Goal: Navigation & Orientation: Find specific page/section

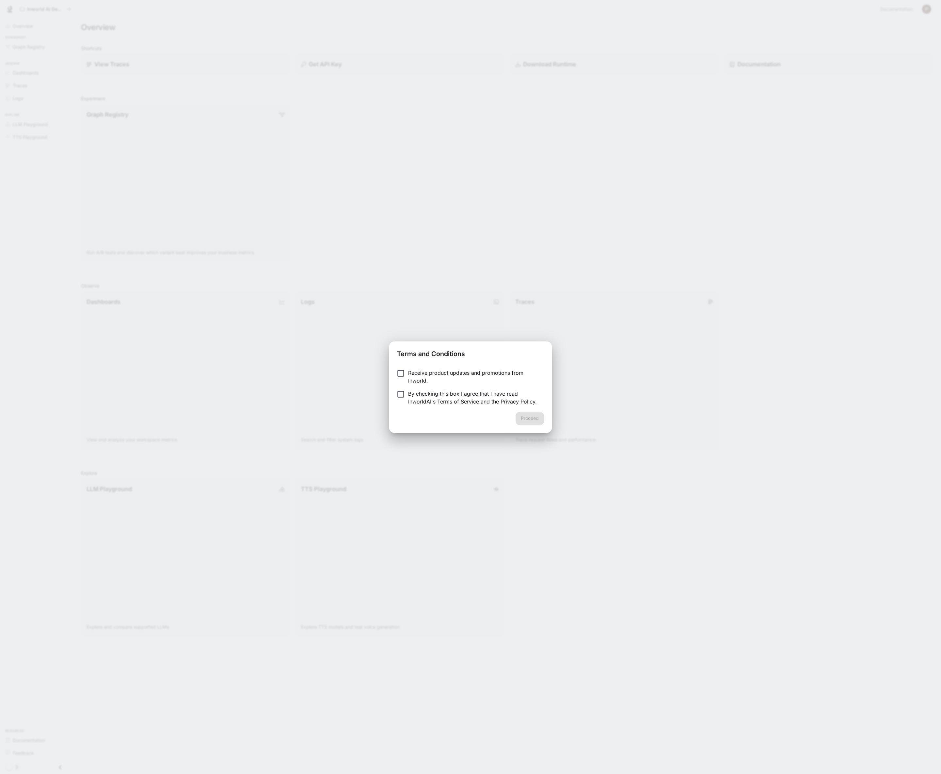
click at [423, 378] on p "Receive product updates and promotions from Inworld." at bounding box center [473, 377] width 131 height 16
click at [498, 405] on p "By checking this box I agree that I have read InworldAI's Terms of Service and …" at bounding box center [473, 398] width 131 height 16
click at [545, 420] on div "Proceed" at bounding box center [470, 422] width 163 height 21
click at [534, 421] on button "Proceed" at bounding box center [530, 418] width 28 height 13
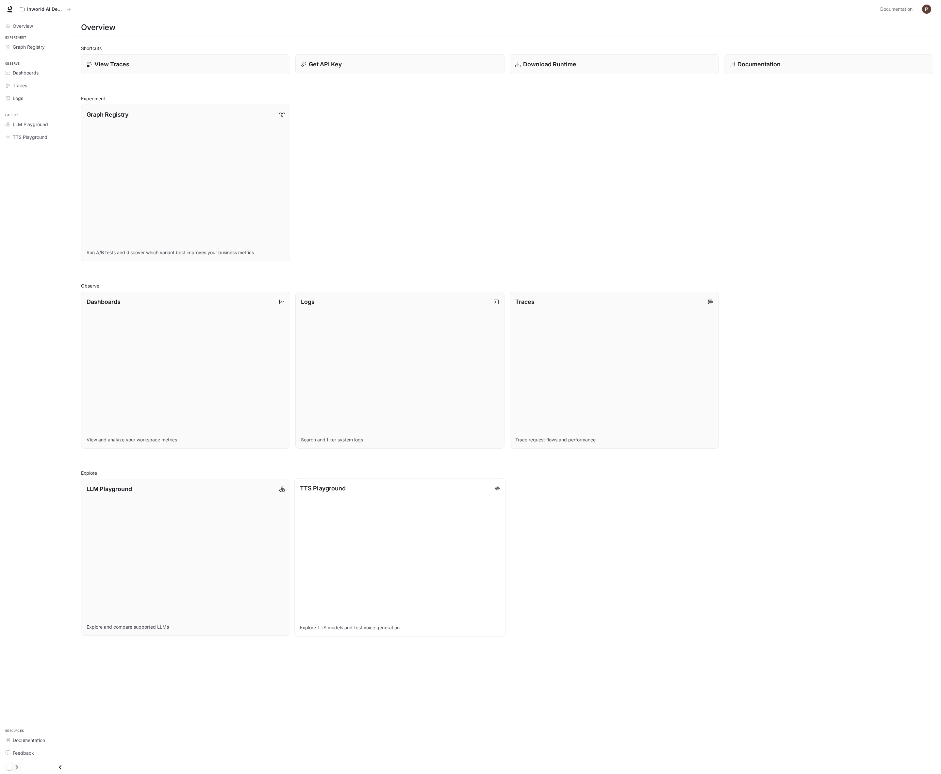
click at [341, 512] on link "TTS Playground Explore TTS models and test voice generation" at bounding box center [400, 558] width 211 height 159
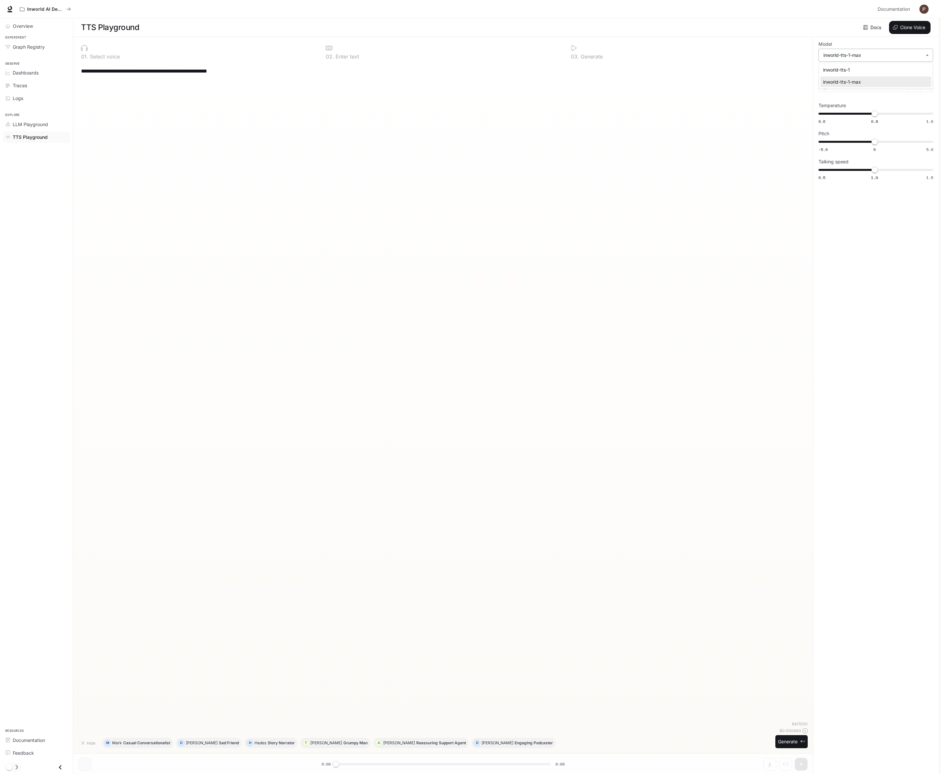
click at [880, 60] on body "**********" at bounding box center [470, 387] width 941 height 775
click at [616, 171] on div at bounding box center [470, 387] width 941 height 774
click at [776, 742] on button "Generate ⌘⏎" at bounding box center [792, 741] width 32 height 13
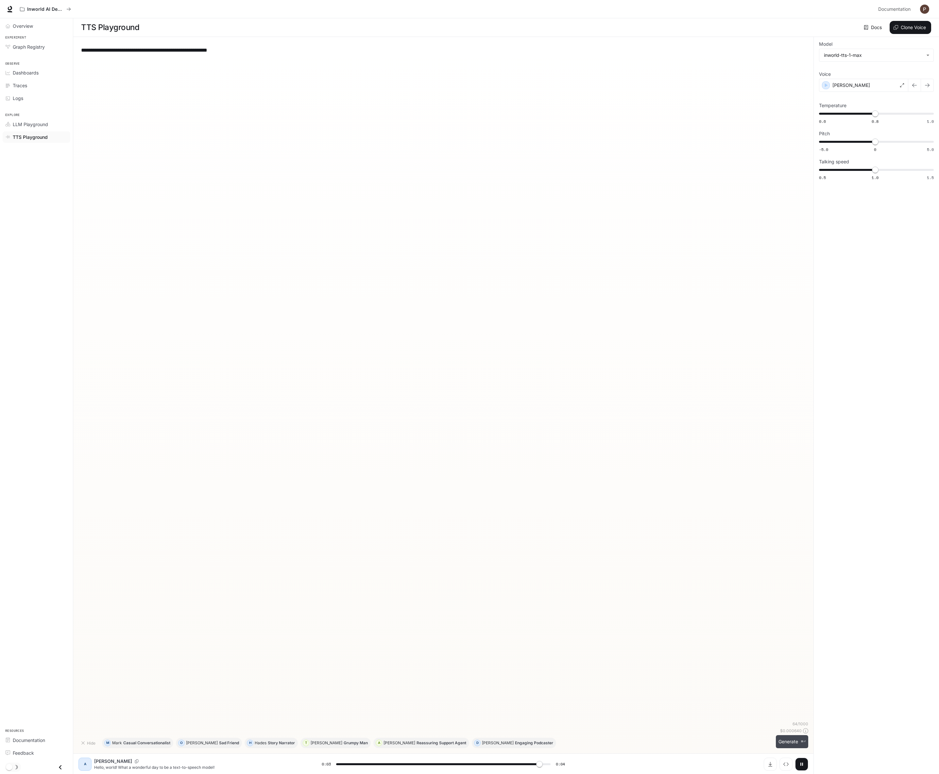
type input "*"
click at [32, 121] on span "LLM Playground" at bounding box center [30, 124] width 35 height 7
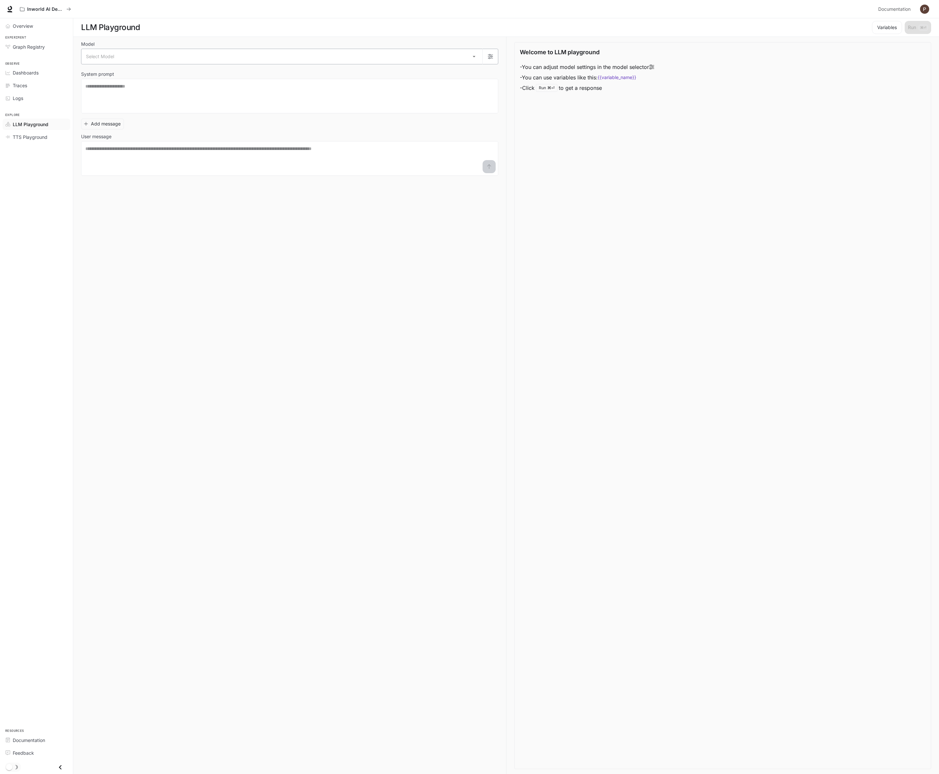
click at [362, 52] on body "Skip to main content Inworld AI Demos Documentation Documentation Portal Overvi…" at bounding box center [469, 387] width 939 height 775
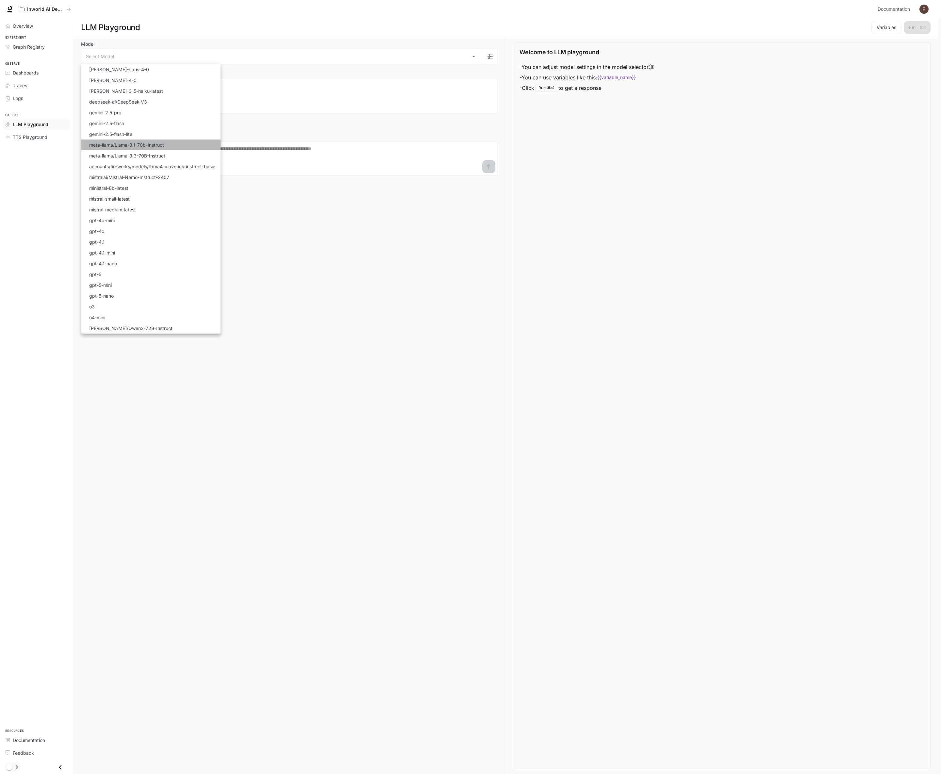
click at [149, 146] on p "meta-llama/Llama-3.1-70b-Instruct" at bounding box center [126, 145] width 75 height 7
type input "**********"
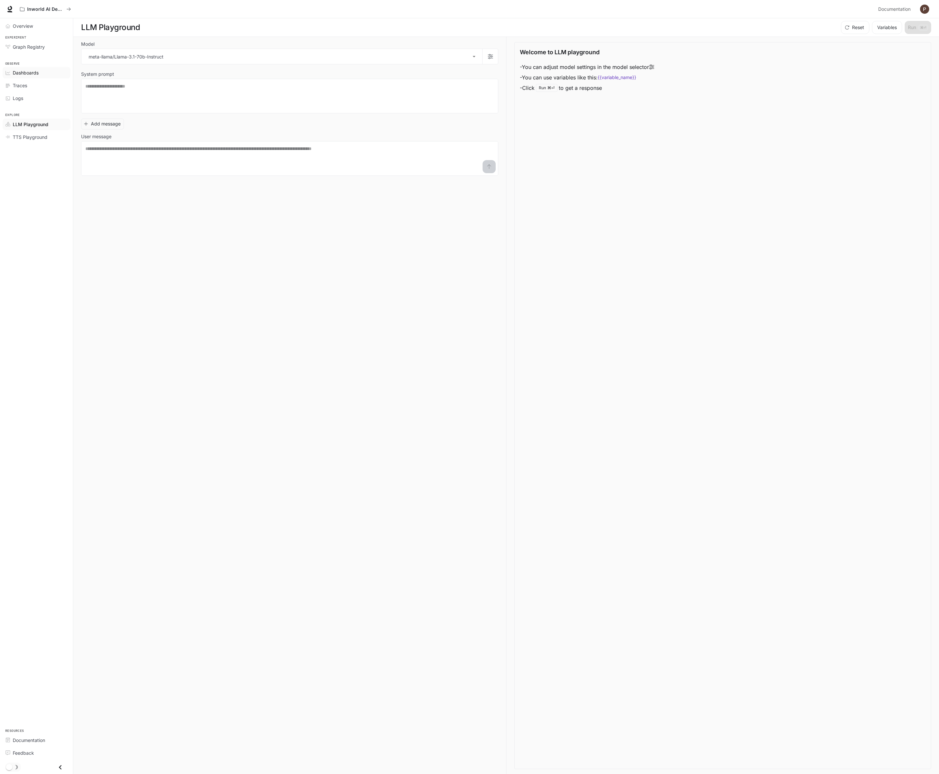
click at [30, 76] on link "Dashboards" at bounding box center [37, 72] width 68 height 11
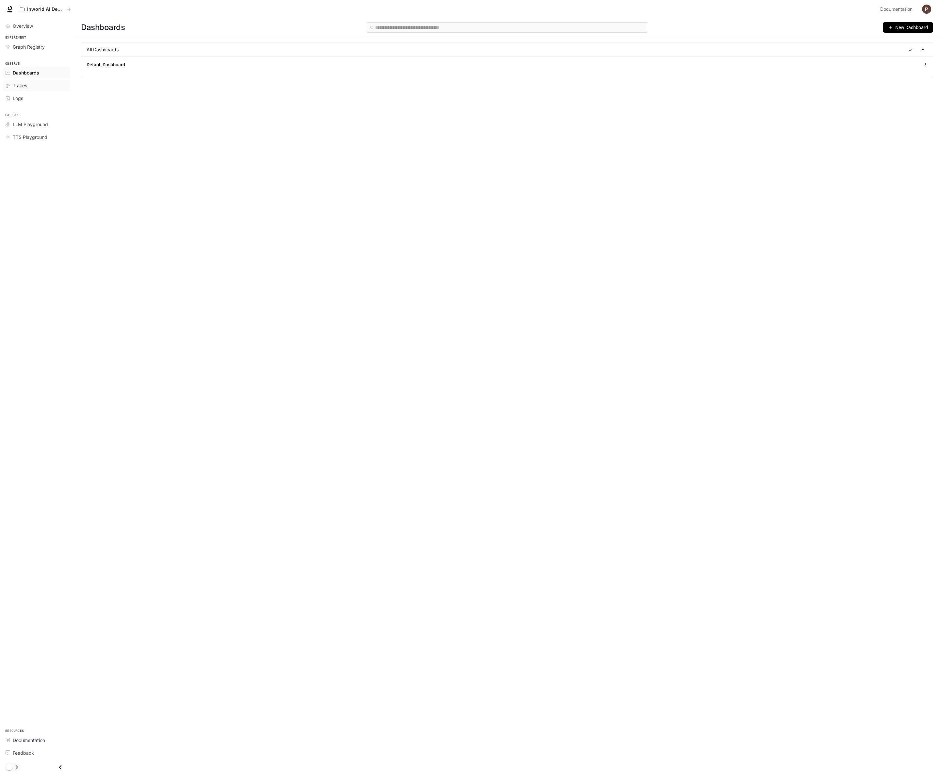
click at [33, 86] on div "Traces" at bounding box center [40, 85] width 55 height 7
click at [29, 97] on div "Logs" at bounding box center [40, 98] width 55 height 7
click at [31, 44] on span "Graph Registry" at bounding box center [29, 46] width 32 height 7
click at [500, 116] on button "Register Graph" at bounding box center [507, 113] width 46 height 11
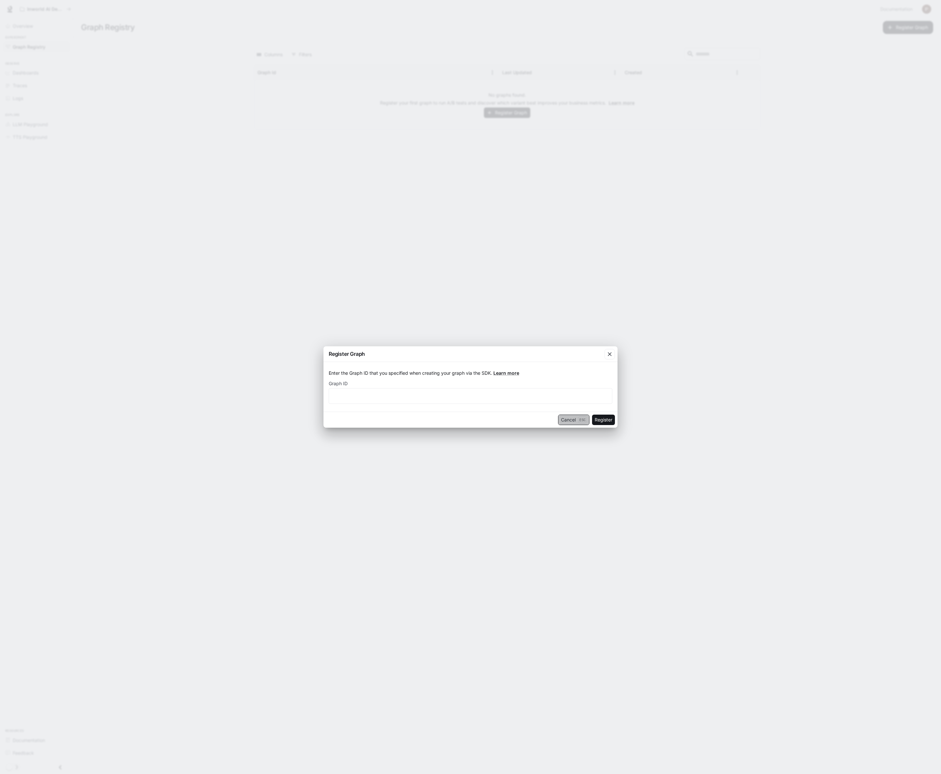
click at [569, 422] on button "Cancel Esc" at bounding box center [573, 420] width 31 height 10
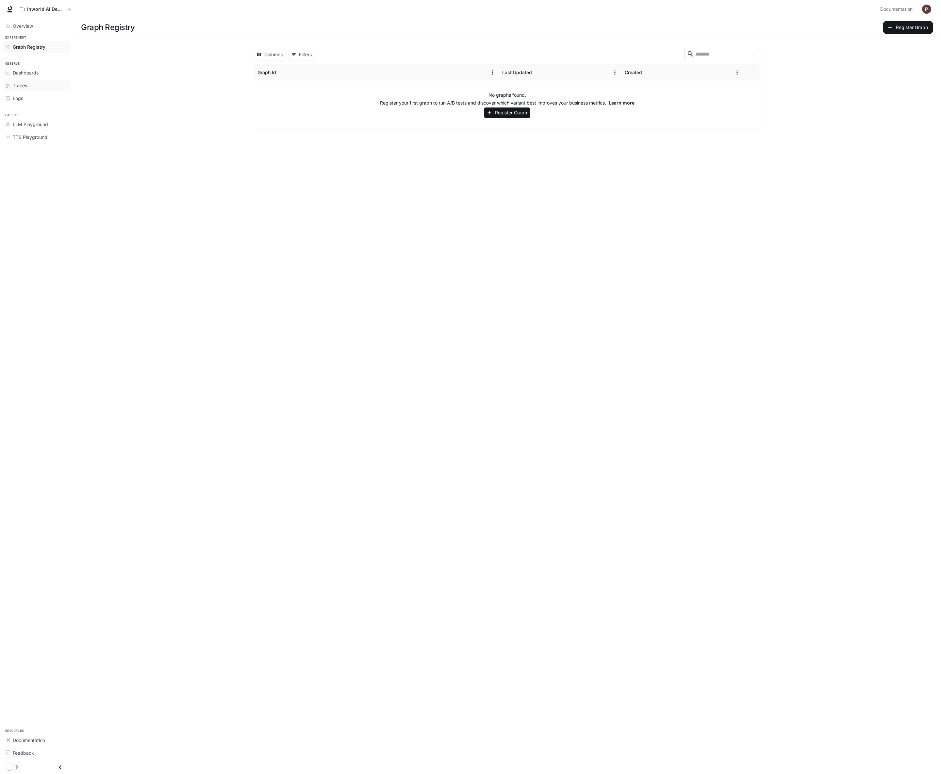
click at [33, 85] on div "Traces" at bounding box center [40, 85] width 55 height 7
